Goal: Information Seeking & Learning: Learn about a topic

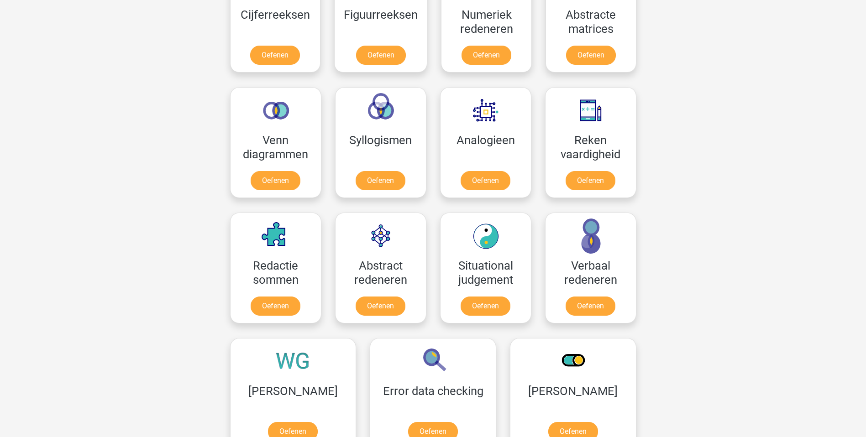
scroll to position [443, 0]
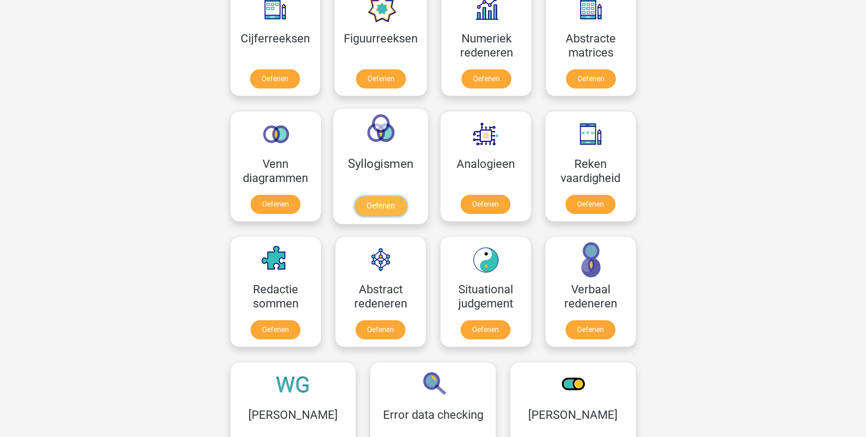
click at [384, 210] on link "Oefenen" at bounding box center [380, 206] width 52 height 20
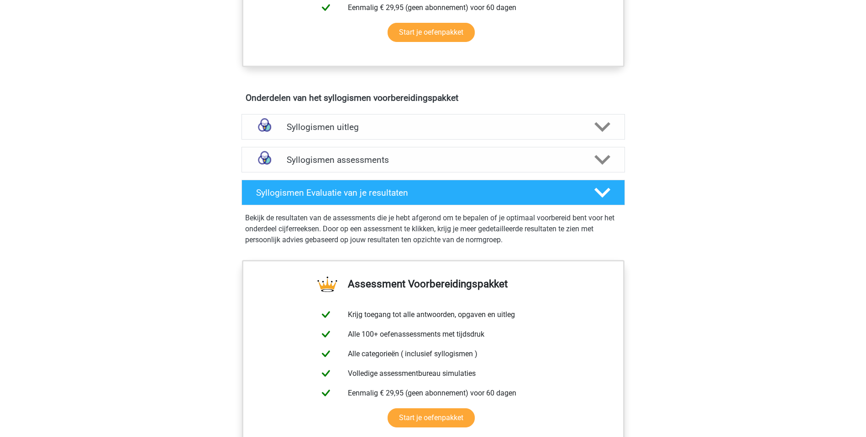
scroll to position [426, 0]
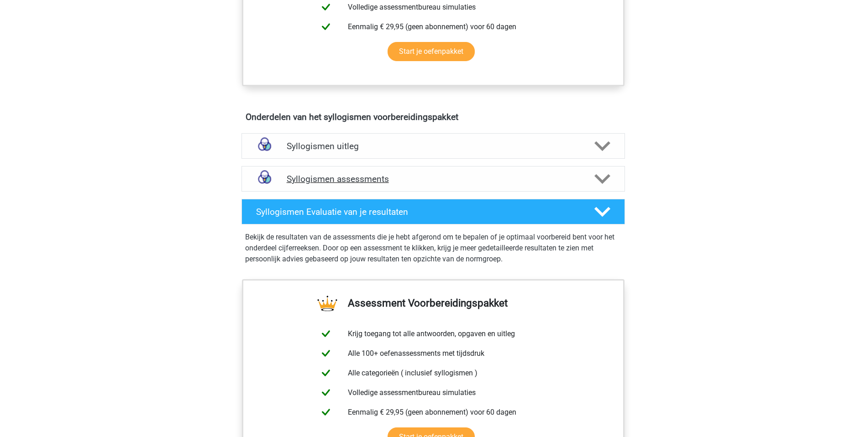
click at [606, 180] on polygon at bounding box center [602, 179] width 16 height 10
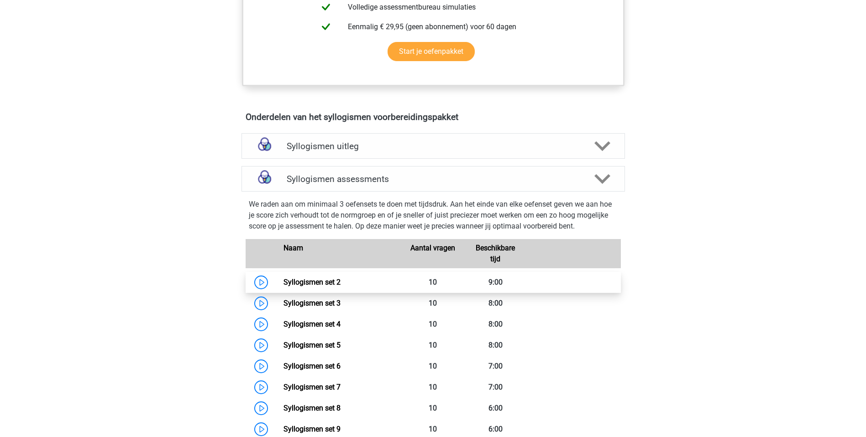
click at [328, 284] on link "Syllogismen set 2" at bounding box center [311, 282] width 57 height 9
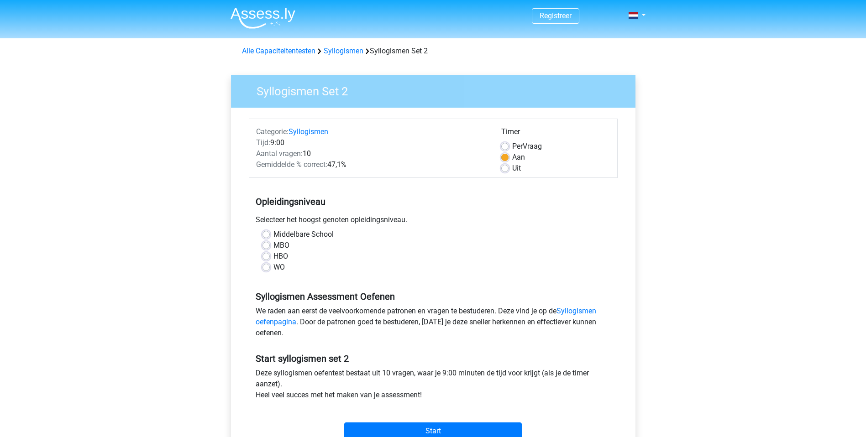
click at [273, 233] on label "Middelbare School" at bounding box center [303, 234] width 60 height 11
click at [265, 233] on input "Middelbare School" at bounding box center [265, 233] width 7 height 9
radio input "true"
click at [273, 234] on label "Middelbare School" at bounding box center [303, 234] width 60 height 11
click at [266, 234] on input "Middelbare School" at bounding box center [265, 233] width 7 height 9
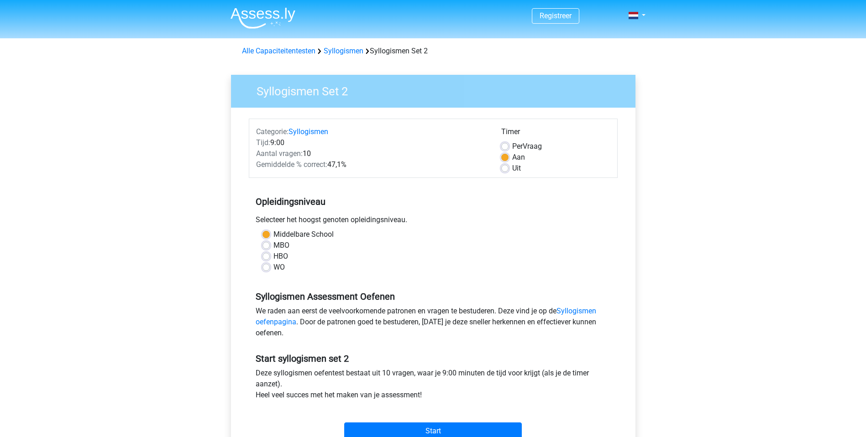
click at [273, 268] on label "WO" at bounding box center [278, 267] width 11 height 11
click at [268, 268] on input "WO" at bounding box center [265, 266] width 7 height 9
radio input "true"
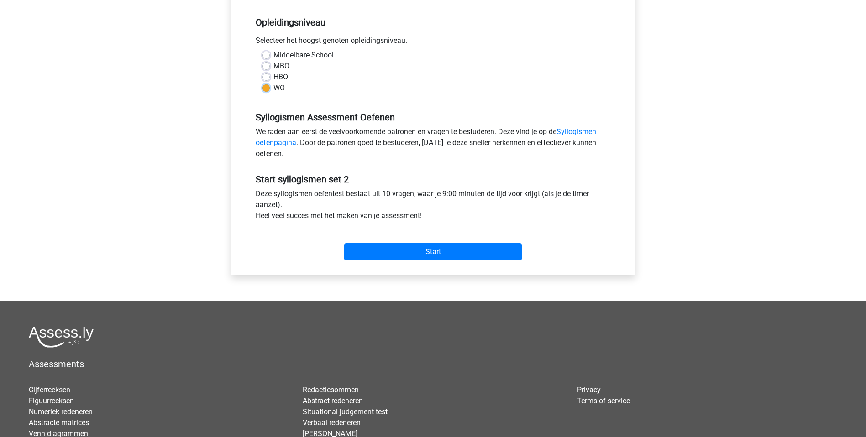
scroll to position [187, 0]
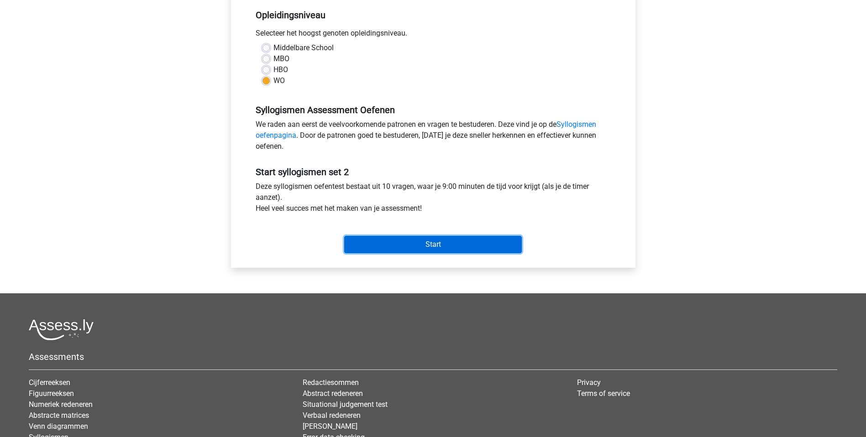
click at [438, 243] on input "Start" at bounding box center [433, 244] width 178 height 17
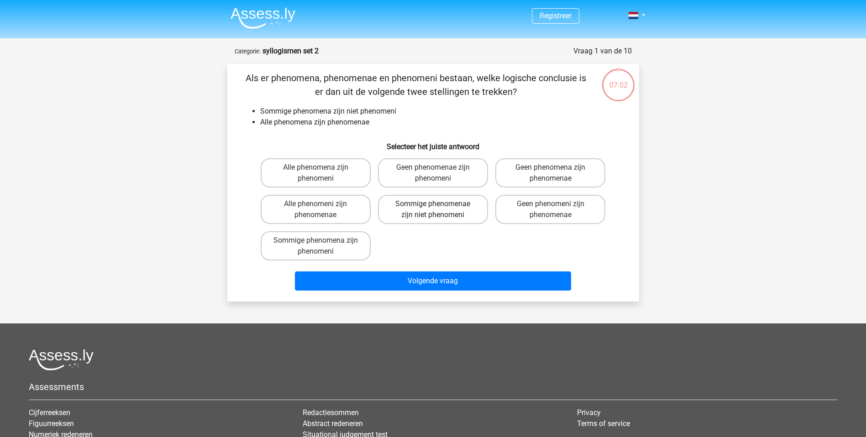
click at [452, 209] on label "Sommige phenomenae zijn niet phenomeni" at bounding box center [433, 209] width 110 height 29
click at [439, 209] on input "Sommige phenomenae zijn niet phenomeni" at bounding box center [436, 207] width 6 height 6
radio input "true"
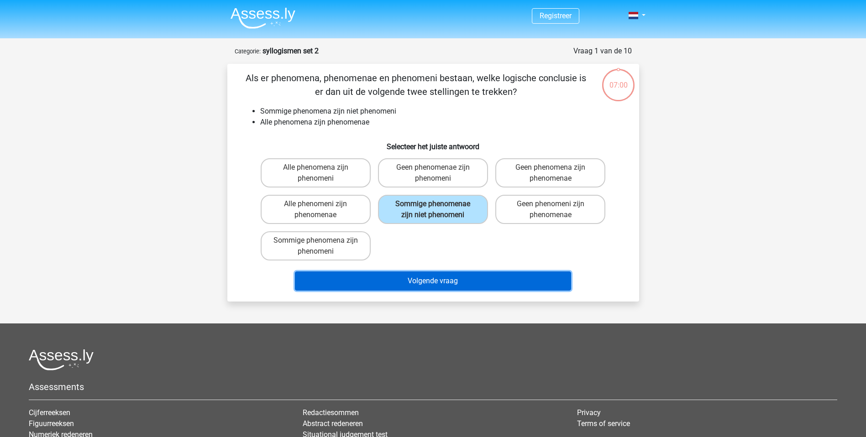
click at [452, 279] on button "Volgende vraag" at bounding box center [433, 281] width 276 height 19
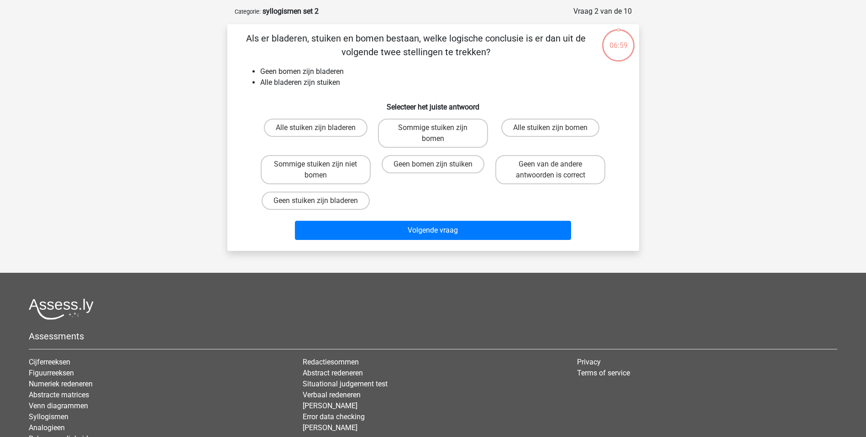
scroll to position [46, 0]
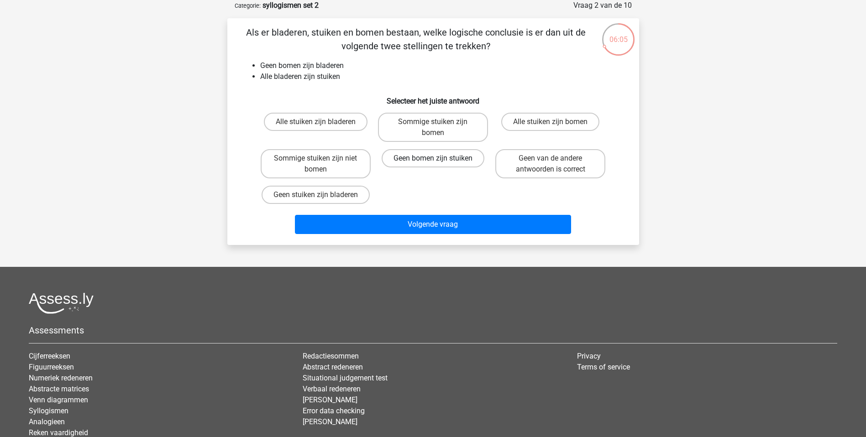
click at [461, 157] on label "Geen bomen zijn stuiken" at bounding box center [433, 158] width 103 height 18
click at [439, 158] on input "Geen bomen zijn stuiken" at bounding box center [436, 161] width 6 height 6
radio input "true"
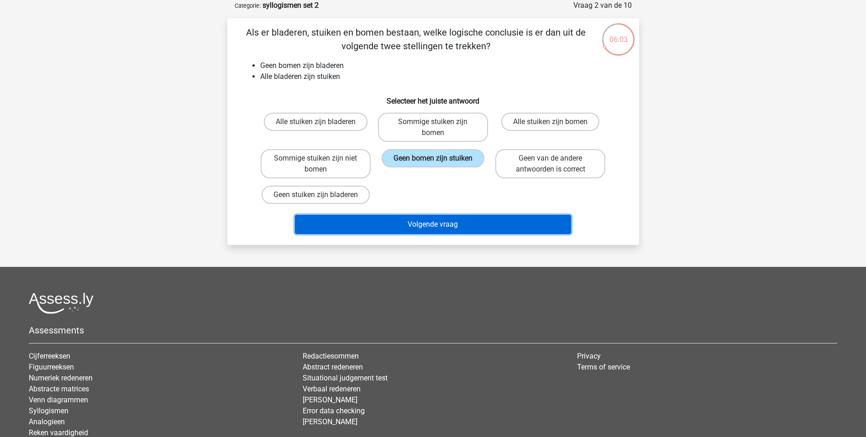
click at [442, 224] on button "Volgende vraag" at bounding box center [433, 224] width 276 height 19
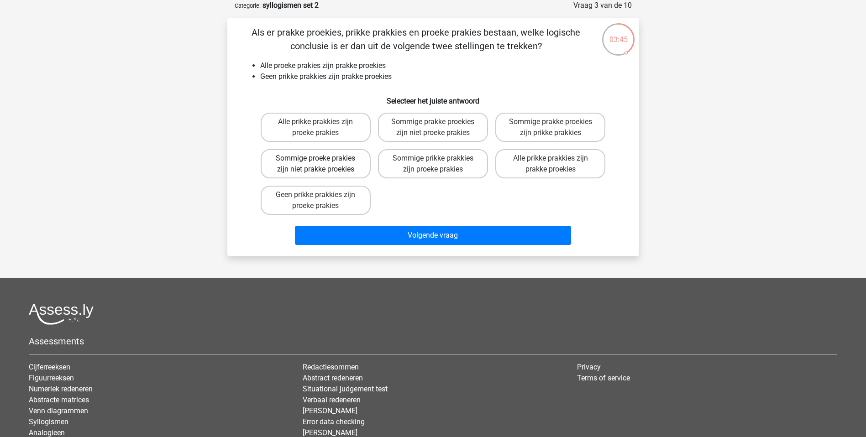
click at [346, 166] on label "Sommige proeke prakies zijn niet prakke proekies" at bounding box center [316, 163] width 110 height 29
click at [321, 164] on input "Sommige proeke prakies zijn niet prakke proekies" at bounding box center [318, 161] width 6 height 6
radio input "true"
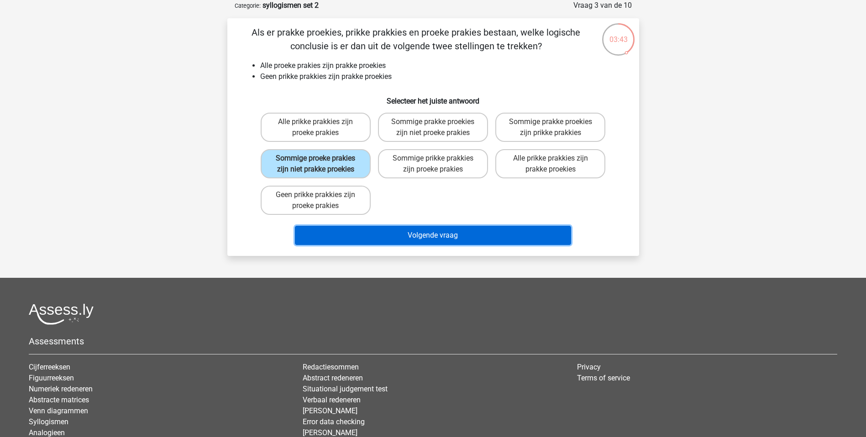
click at [433, 230] on button "Volgende vraag" at bounding box center [433, 235] width 276 height 19
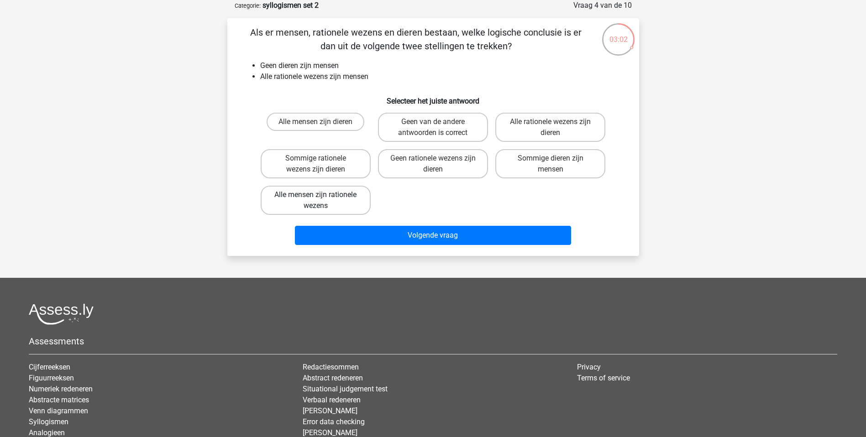
click at [347, 199] on label "Alle mensen zijn rationele wezens" at bounding box center [316, 200] width 110 height 29
click at [321, 199] on input "Alle mensen zijn rationele wezens" at bounding box center [318, 198] width 6 height 6
radio input "true"
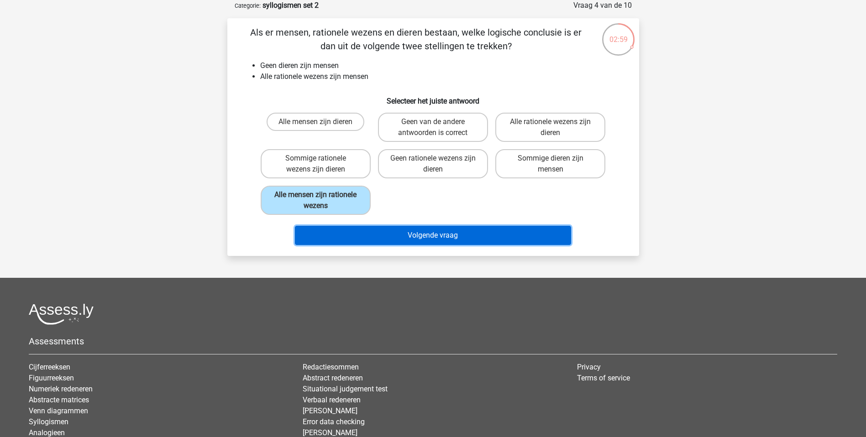
click at [431, 234] on button "Volgende vraag" at bounding box center [433, 235] width 276 height 19
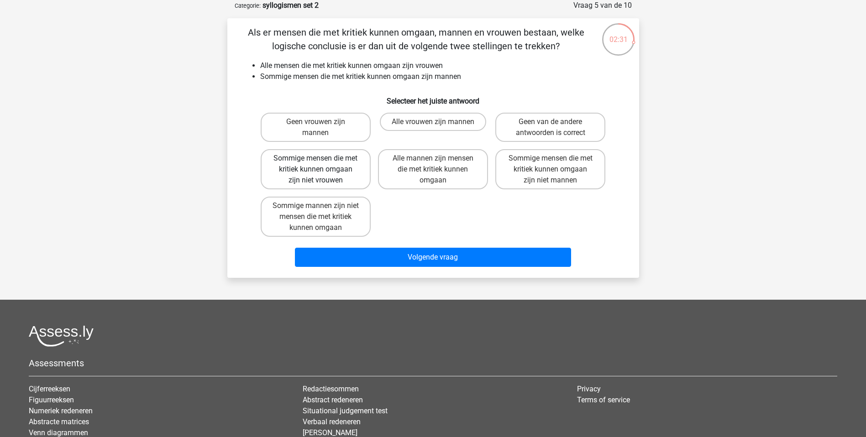
click at [320, 155] on label "Sommige mensen die met kritiek kunnen omgaan zijn niet vrouwen" at bounding box center [316, 169] width 110 height 40
click at [320, 158] on input "Sommige mensen die met kritiek kunnen omgaan zijn niet vrouwen" at bounding box center [318, 161] width 6 height 6
radio input "true"
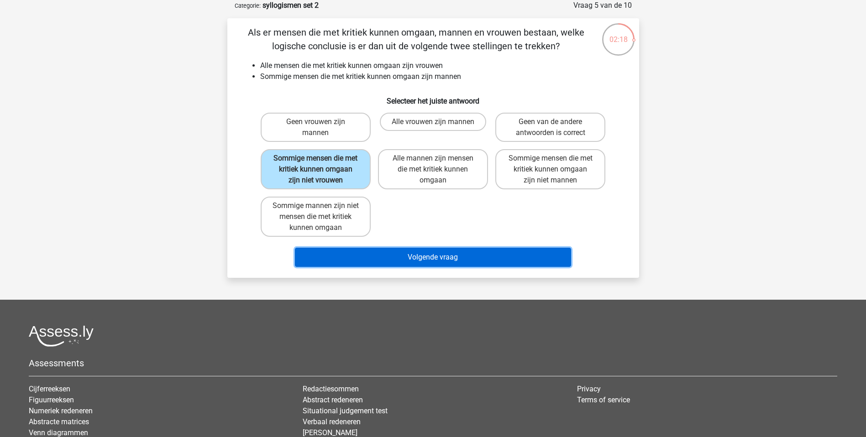
click at [456, 255] on button "Volgende vraag" at bounding box center [433, 257] width 276 height 19
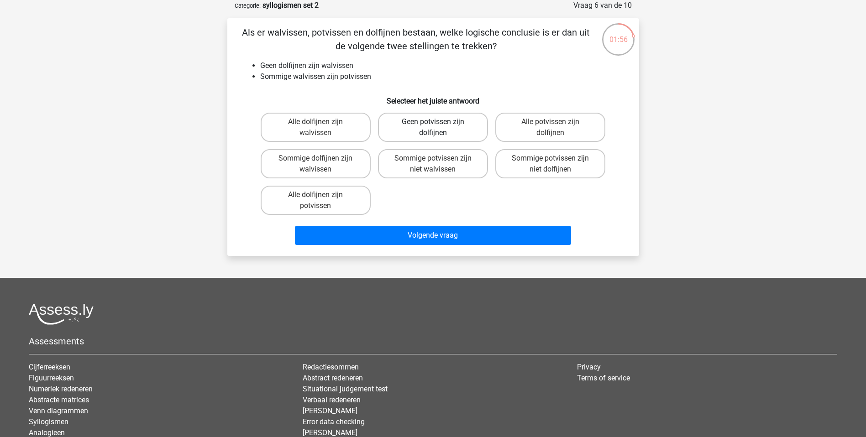
click at [441, 125] on label "Geen potvissen zijn dolfijnen" at bounding box center [433, 127] width 110 height 29
click at [439, 125] on input "Geen potvissen zijn dolfijnen" at bounding box center [436, 125] width 6 height 6
radio input "true"
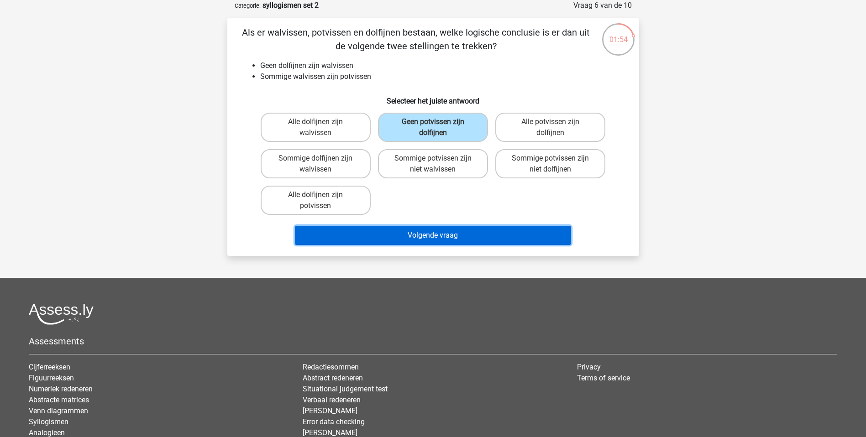
click at [456, 234] on button "Volgende vraag" at bounding box center [433, 235] width 276 height 19
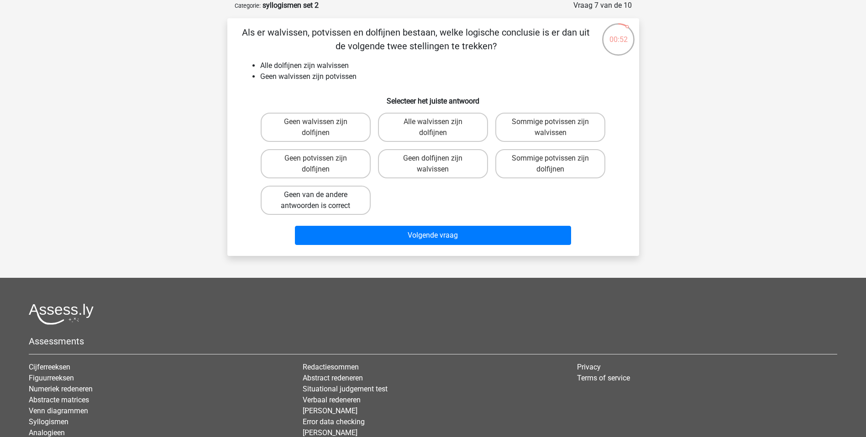
click at [335, 196] on label "Geen van de andere antwoorden is correct" at bounding box center [316, 200] width 110 height 29
click at [321, 196] on input "Geen van de andere antwoorden is correct" at bounding box center [318, 198] width 6 height 6
radio input "true"
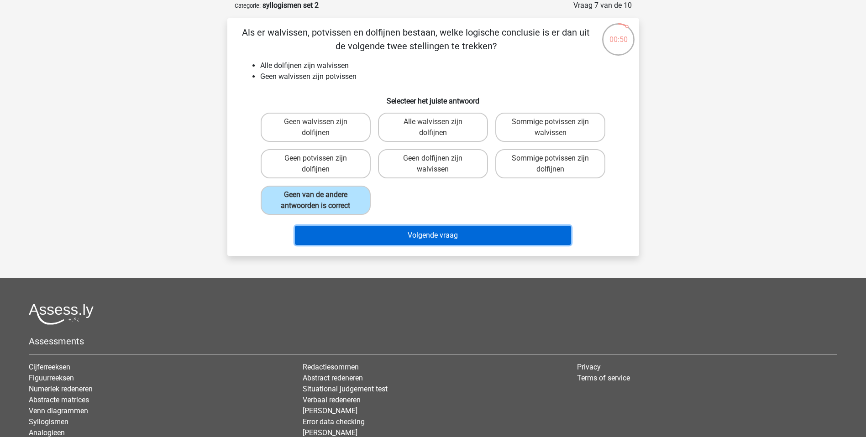
click at [436, 230] on button "Volgende vraag" at bounding box center [433, 235] width 276 height 19
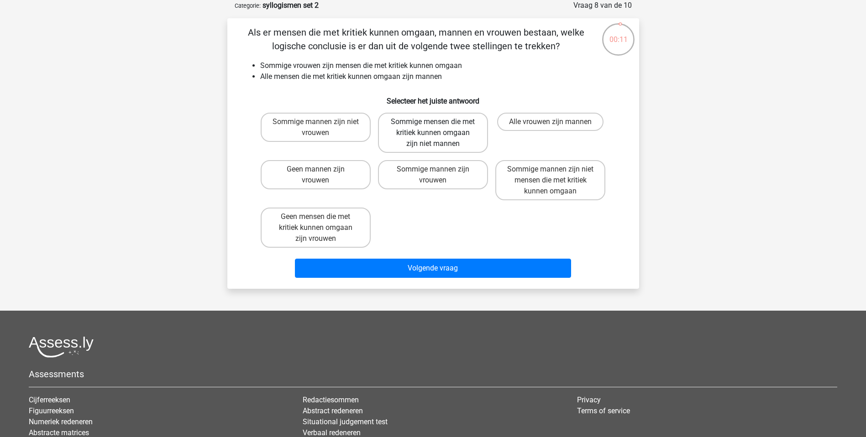
click at [456, 133] on label "Sommige mensen die met kritiek kunnen omgaan zijn niet mannen" at bounding box center [433, 133] width 110 height 40
click at [439, 128] on input "Sommige mensen die met kritiek kunnen omgaan zijn niet mannen" at bounding box center [436, 125] width 6 height 6
radio input "true"
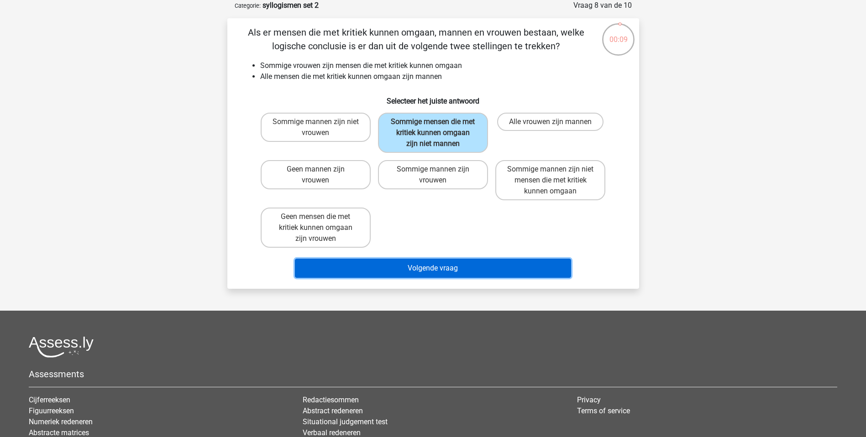
click at [432, 269] on button "Volgende vraag" at bounding box center [433, 268] width 276 height 19
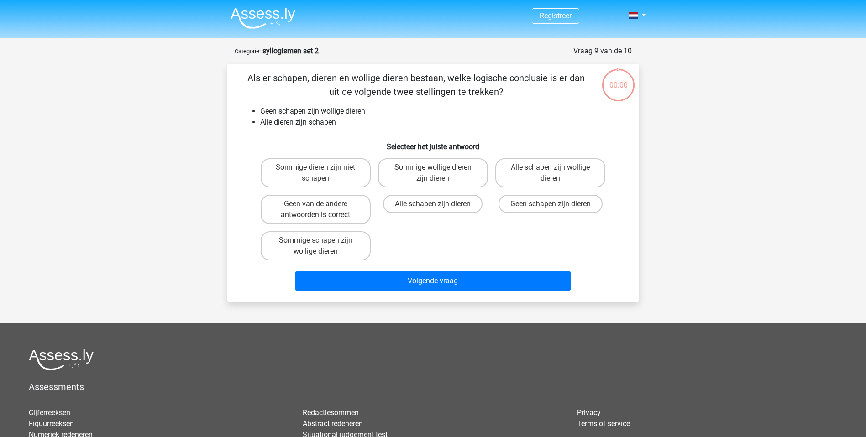
scroll to position [46, 0]
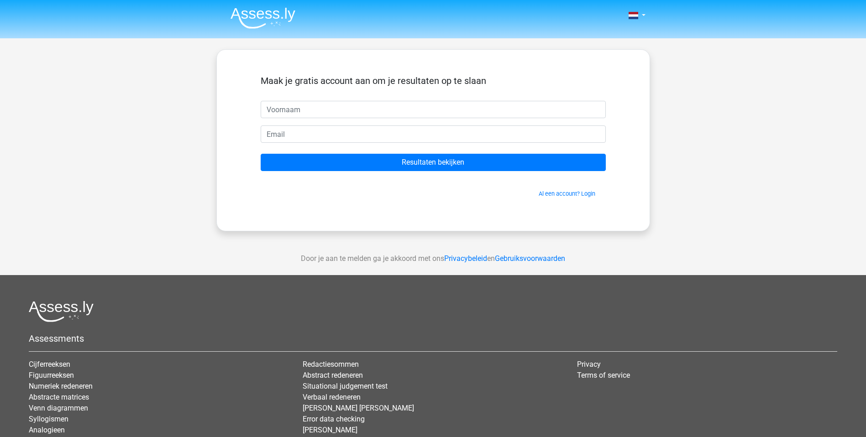
click at [484, 110] on input "text" at bounding box center [433, 109] width 345 height 17
type input "n"
type input "nathalie"
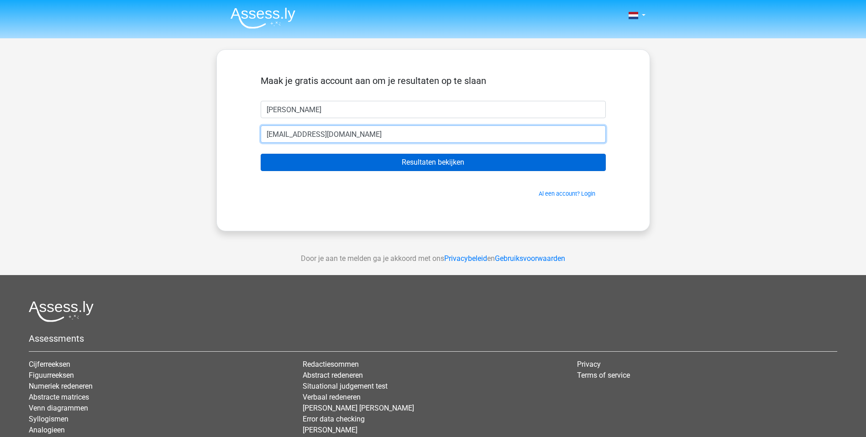
type input "nath.vleminckx@gmail.com"
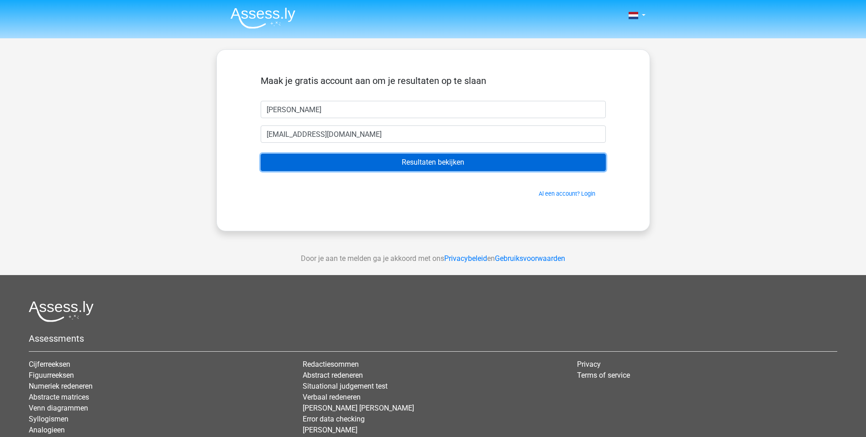
click at [478, 166] on input "Resultaten bekijken" at bounding box center [433, 162] width 345 height 17
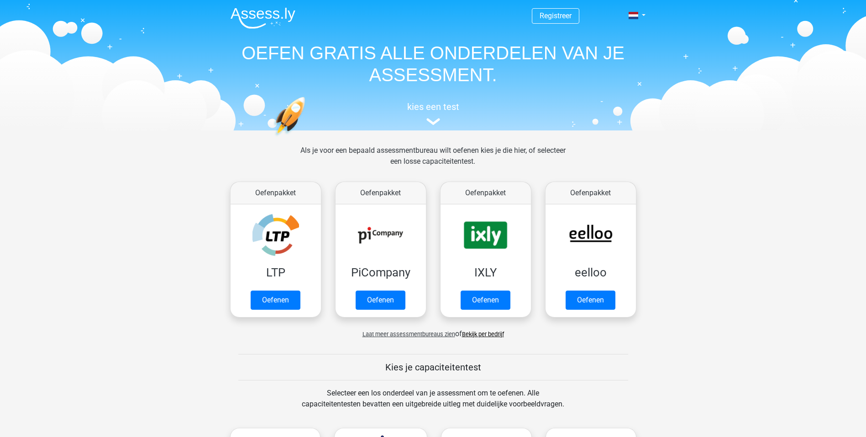
scroll to position [443, 0]
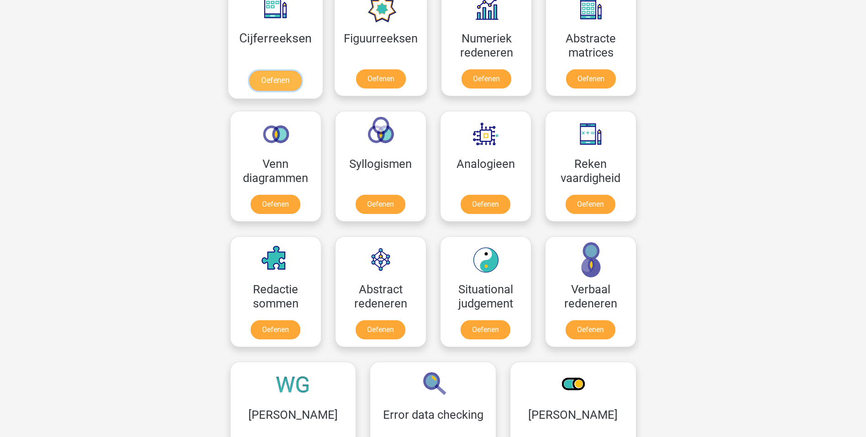
click at [268, 71] on link "Oefenen" at bounding box center [275, 81] width 52 height 20
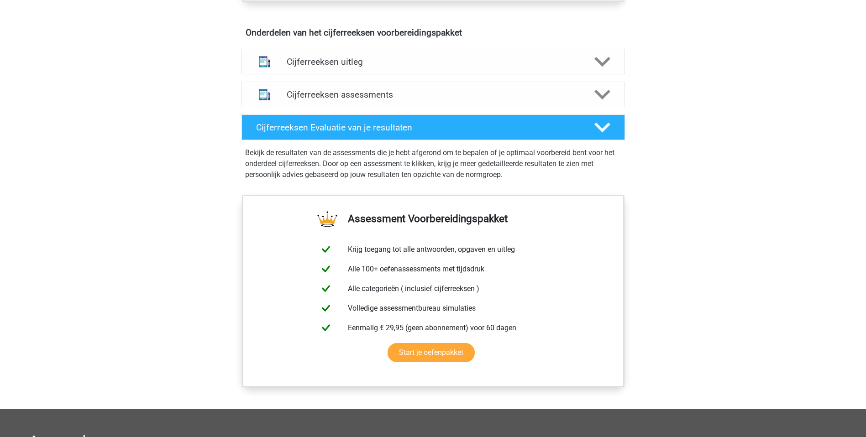
scroll to position [504, 0]
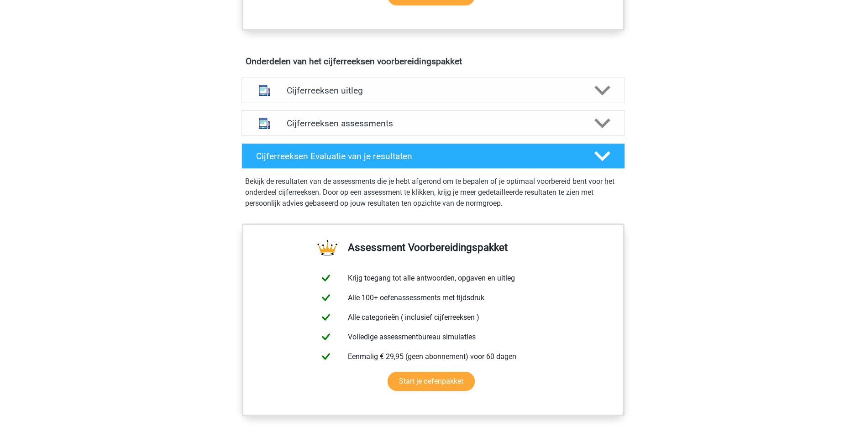
click at [610, 128] on icon at bounding box center [602, 123] width 16 height 16
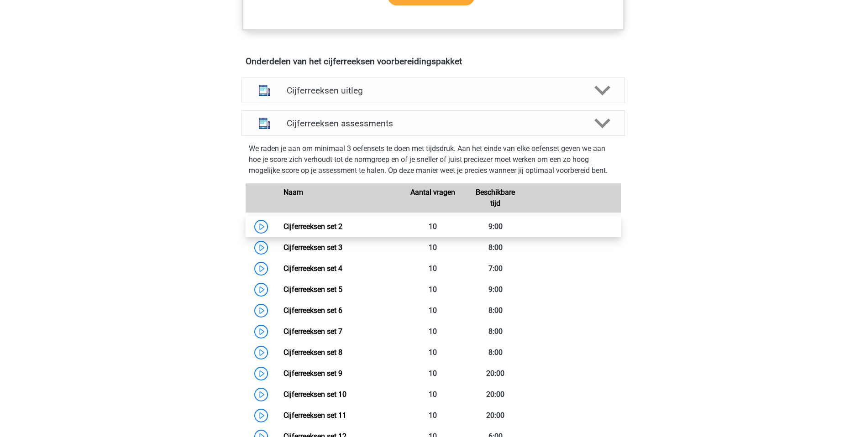
click at [294, 231] on link "Cijferreeksen set 2" at bounding box center [312, 226] width 59 height 9
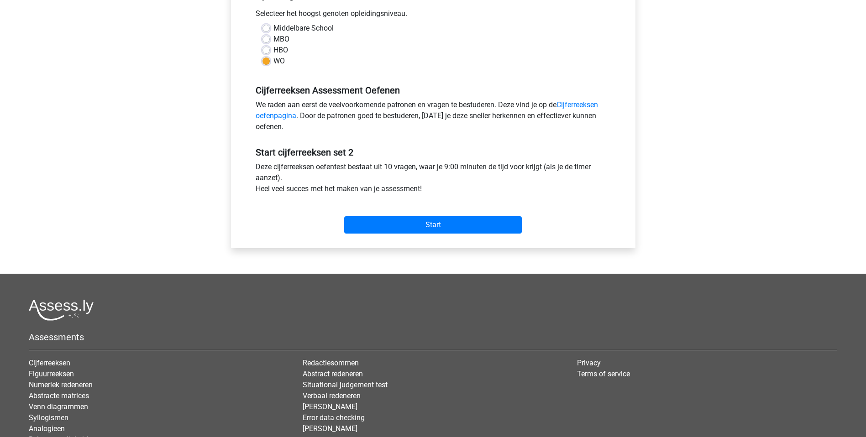
scroll to position [199, 0]
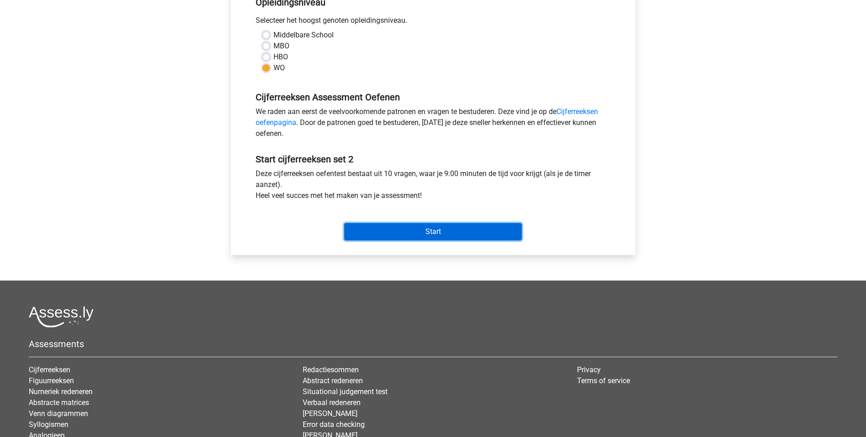
click at [459, 226] on input "Start" at bounding box center [433, 231] width 178 height 17
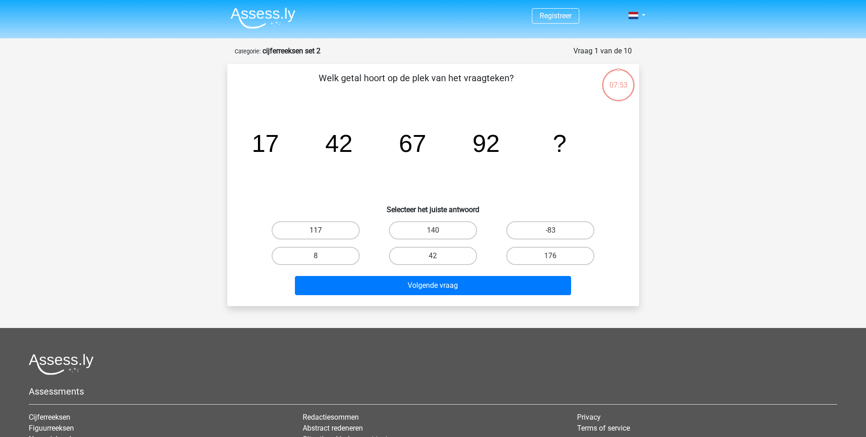
click at [338, 229] on label "117" at bounding box center [316, 230] width 88 height 18
click at [321, 231] on input "117" at bounding box center [318, 234] width 6 height 6
radio input "true"
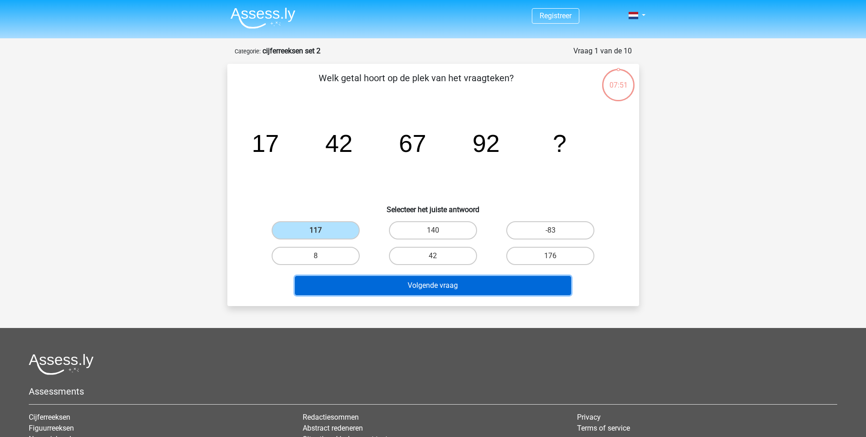
click at [448, 290] on button "Volgende vraag" at bounding box center [433, 285] width 276 height 19
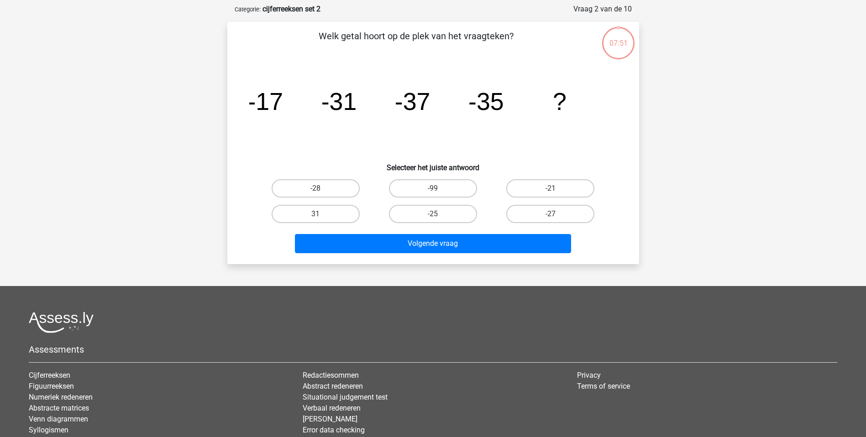
scroll to position [46, 0]
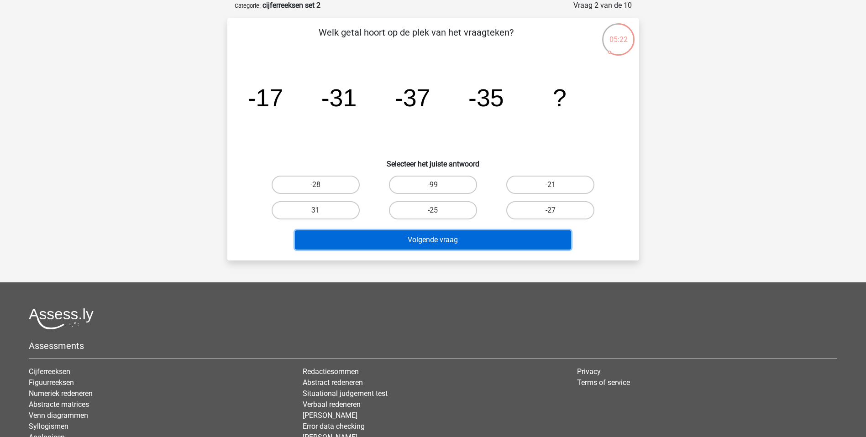
click at [426, 236] on button "Volgende vraag" at bounding box center [433, 240] width 276 height 19
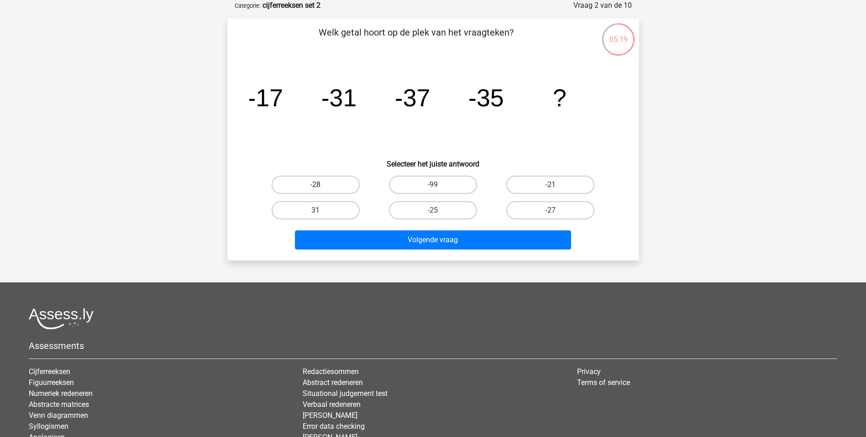
click at [325, 188] on label "-28" at bounding box center [316, 185] width 88 height 18
click at [321, 188] on input "-28" at bounding box center [318, 188] width 6 height 6
radio input "true"
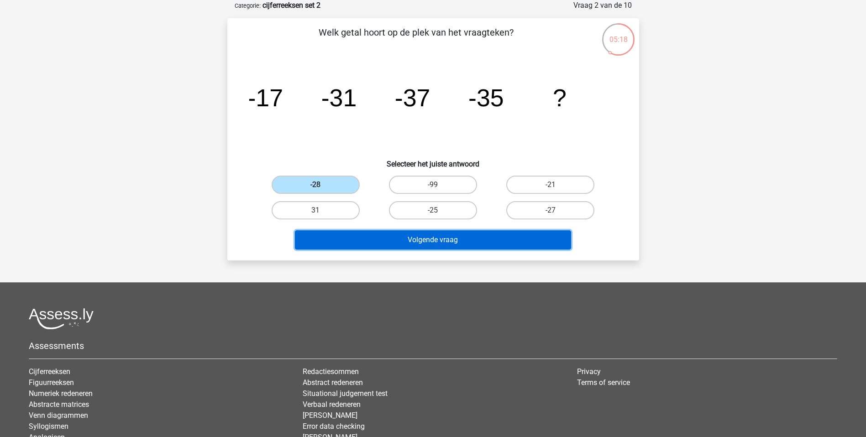
click at [443, 235] on button "Volgende vraag" at bounding box center [433, 240] width 276 height 19
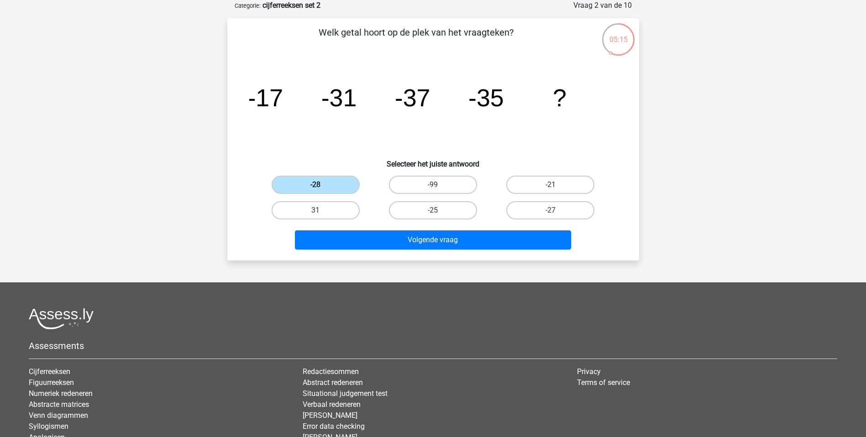
click at [345, 181] on label "-28" at bounding box center [316, 185] width 88 height 18
click at [321, 185] on input "-28" at bounding box center [318, 188] width 6 height 6
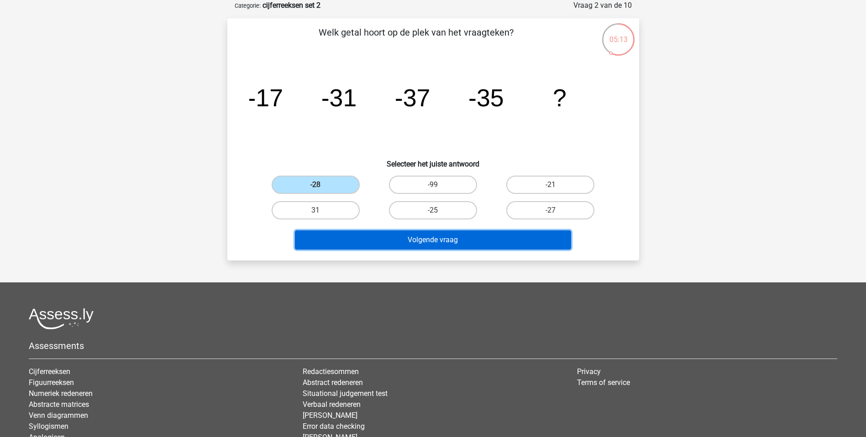
click at [438, 239] on button "Volgende vraag" at bounding box center [433, 240] width 276 height 19
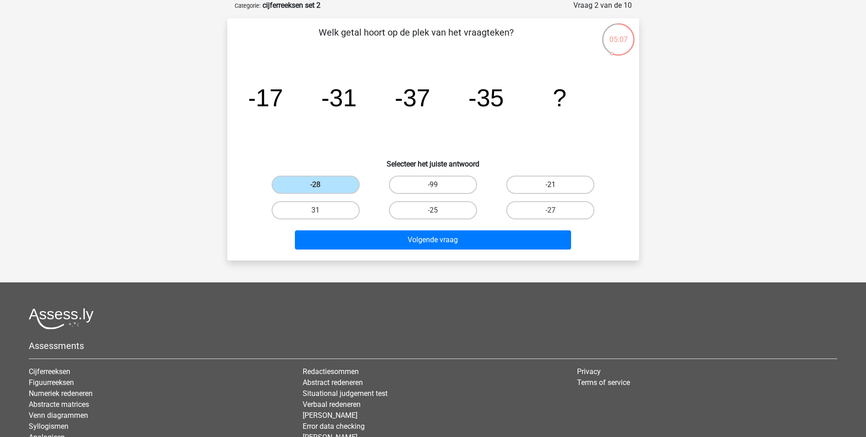
click at [563, 184] on label "-21" at bounding box center [550, 185] width 88 height 18
click at [556, 185] on input "-21" at bounding box center [554, 188] width 6 height 6
radio input "true"
click at [538, 209] on label "-27" at bounding box center [550, 210] width 88 height 18
click at [551, 210] on input "-27" at bounding box center [554, 213] width 6 height 6
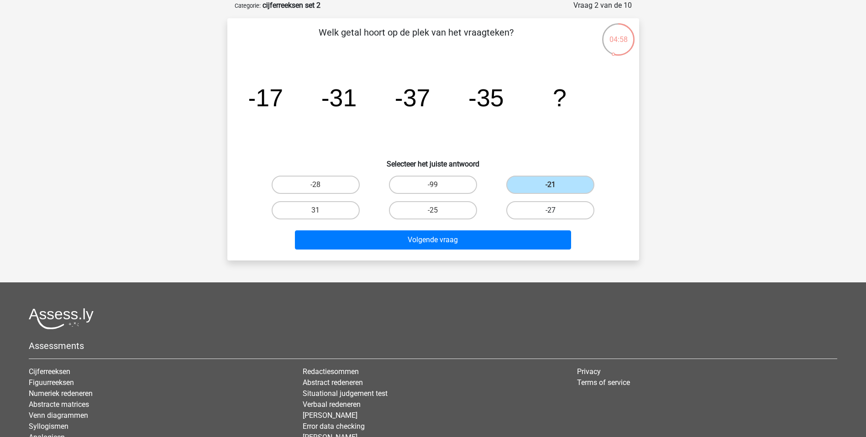
radio input "true"
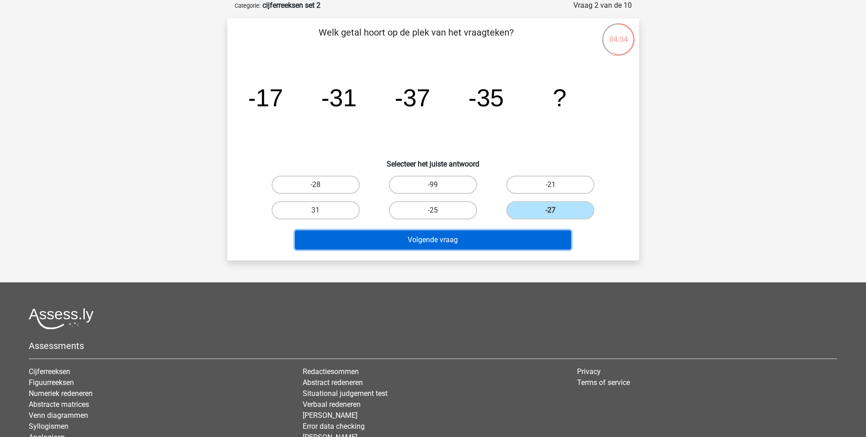
click at [441, 235] on button "Volgende vraag" at bounding box center [433, 240] width 276 height 19
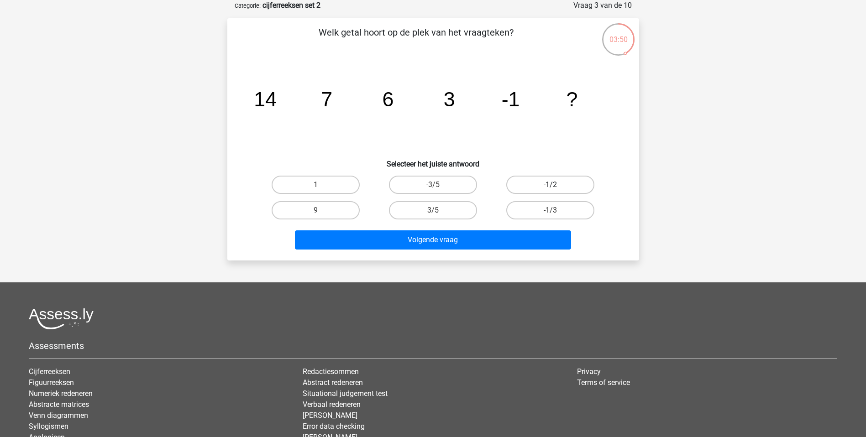
click at [553, 182] on label "-1/2" at bounding box center [550, 185] width 88 height 18
click at [553, 185] on input "-1/2" at bounding box center [554, 188] width 6 height 6
radio input "true"
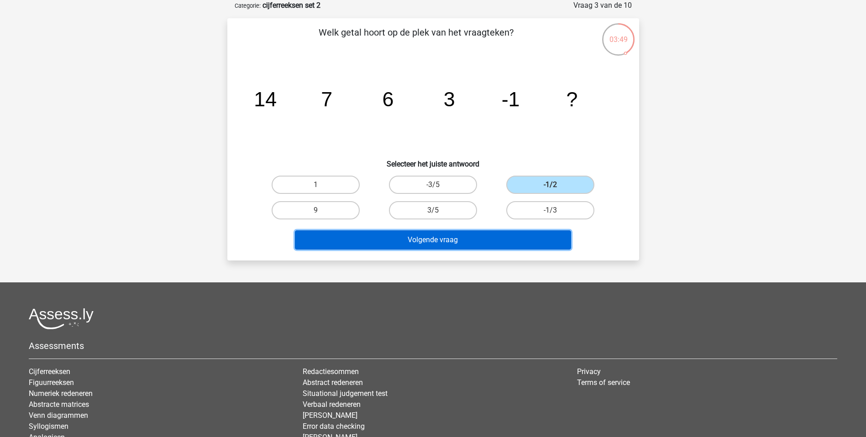
click at [499, 239] on button "Volgende vraag" at bounding box center [433, 240] width 276 height 19
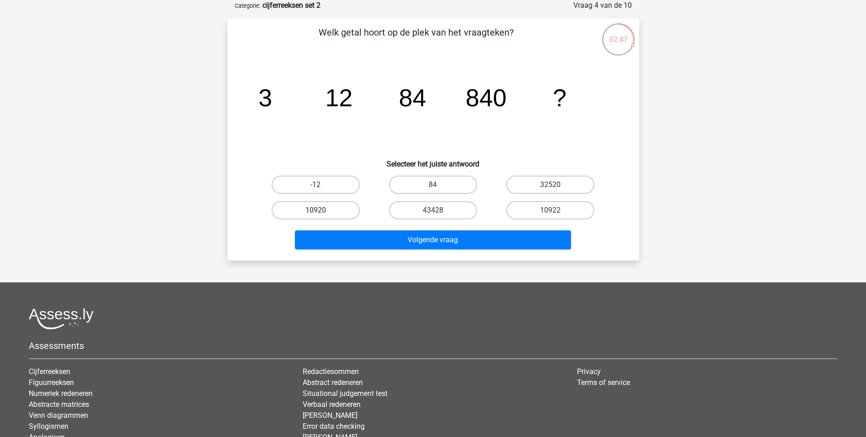
click at [341, 213] on label "10920" at bounding box center [316, 210] width 88 height 18
click at [321, 213] on input "10920" at bounding box center [318, 213] width 6 height 6
radio input "true"
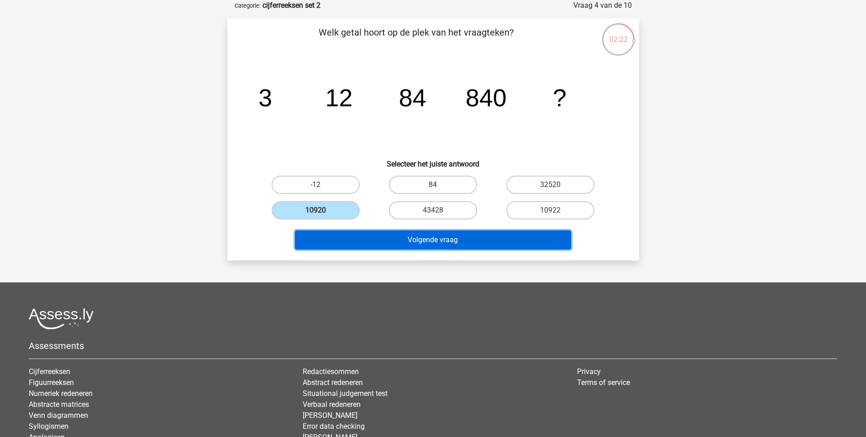
click at [478, 236] on button "Volgende vraag" at bounding box center [433, 240] width 276 height 19
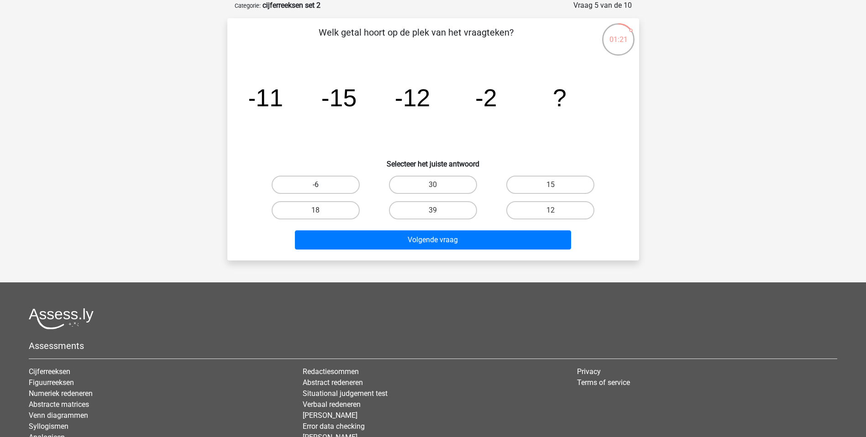
click at [330, 180] on label "-6" at bounding box center [316, 185] width 88 height 18
click at [321, 185] on input "-6" at bounding box center [318, 188] width 6 height 6
radio input "true"
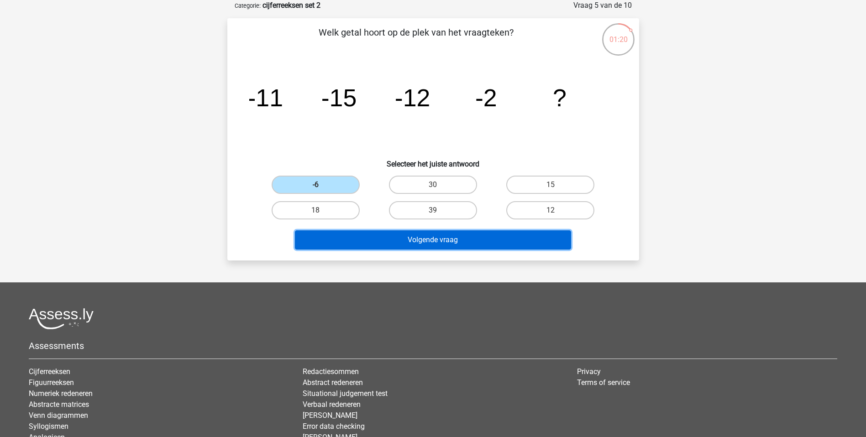
click at [463, 239] on button "Volgende vraag" at bounding box center [433, 240] width 276 height 19
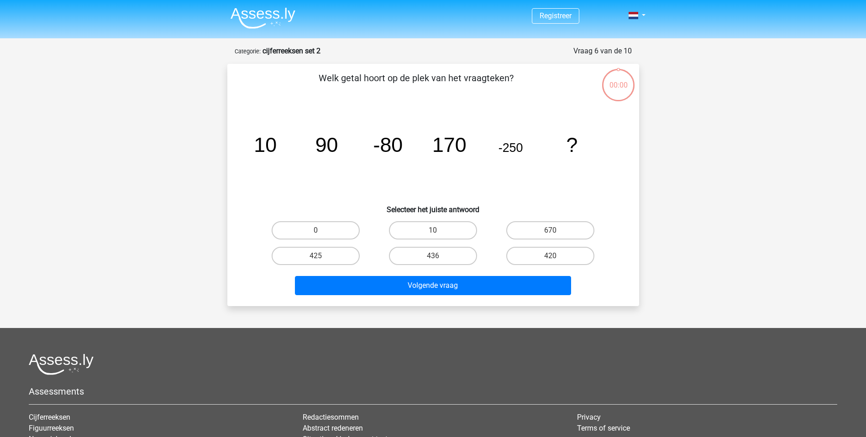
scroll to position [46, 0]
